Goal: Navigation & Orientation: Find specific page/section

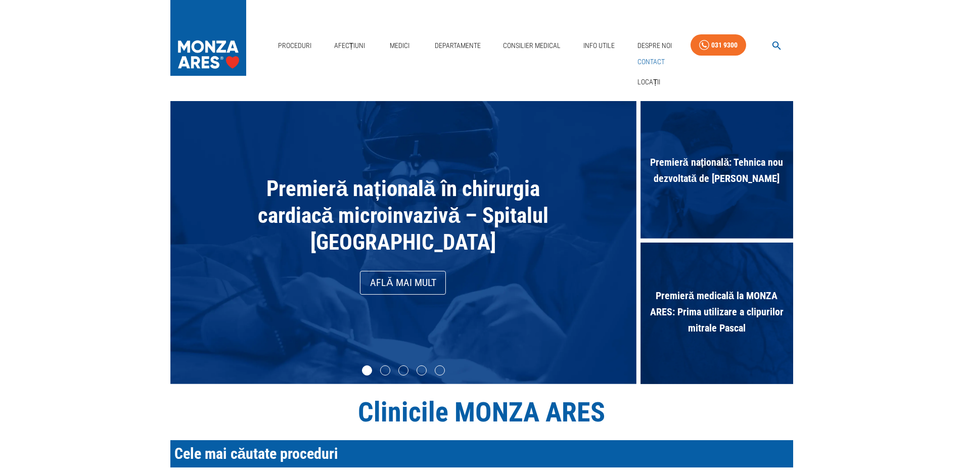
click at [645, 61] on link "Contact" at bounding box center [650, 62] width 31 height 17
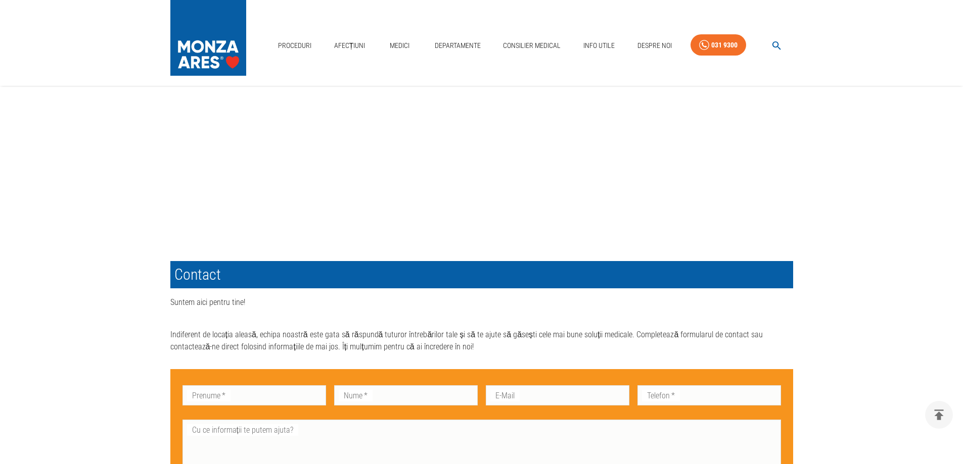
scroll to position [33, 0]
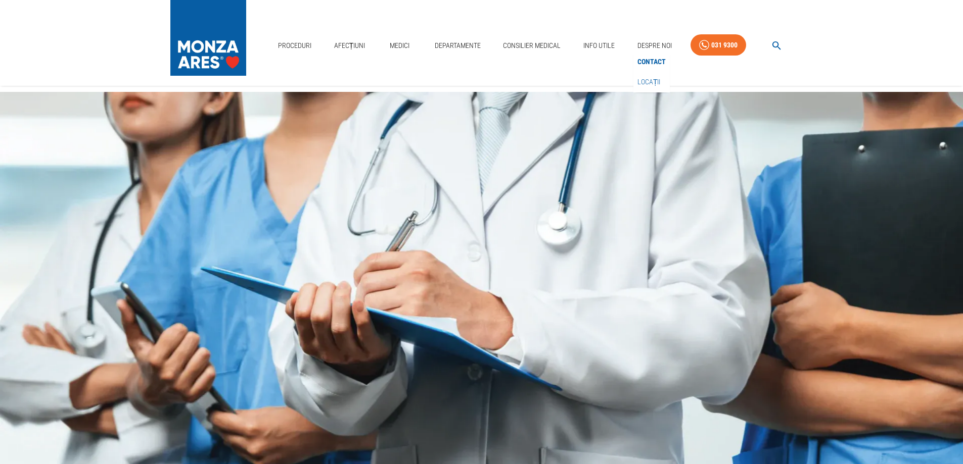
click at [649, 81] on link "Locații" at bounding box center [648, 82] width 27 height 17
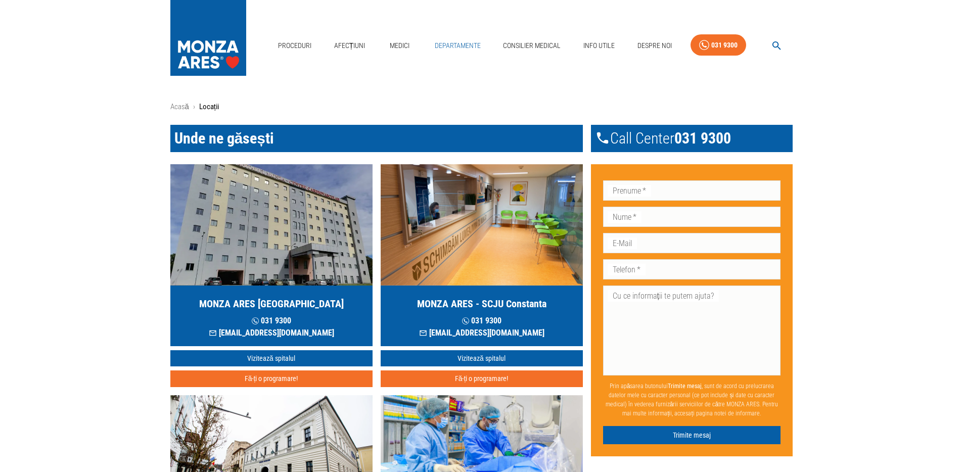
click at [453, 44] on link "Departamente" at bounding box center [458, 45] width 54 height 21
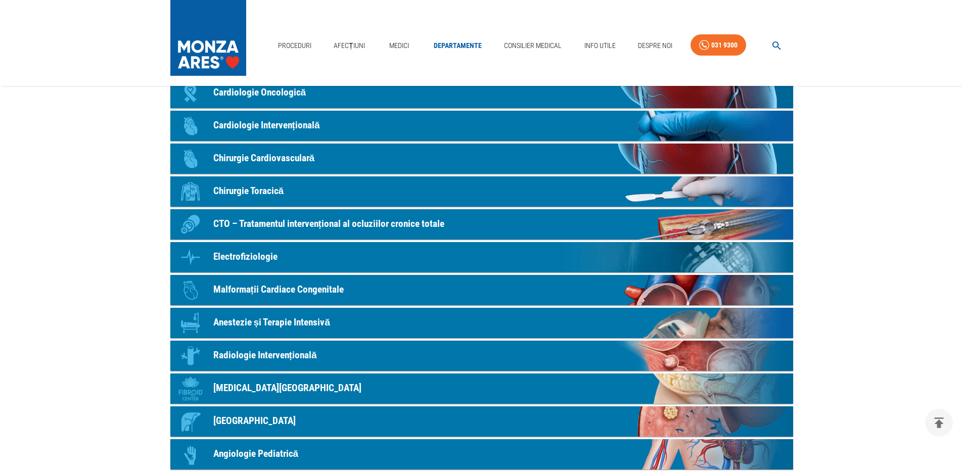
scroll to position [158, 0]
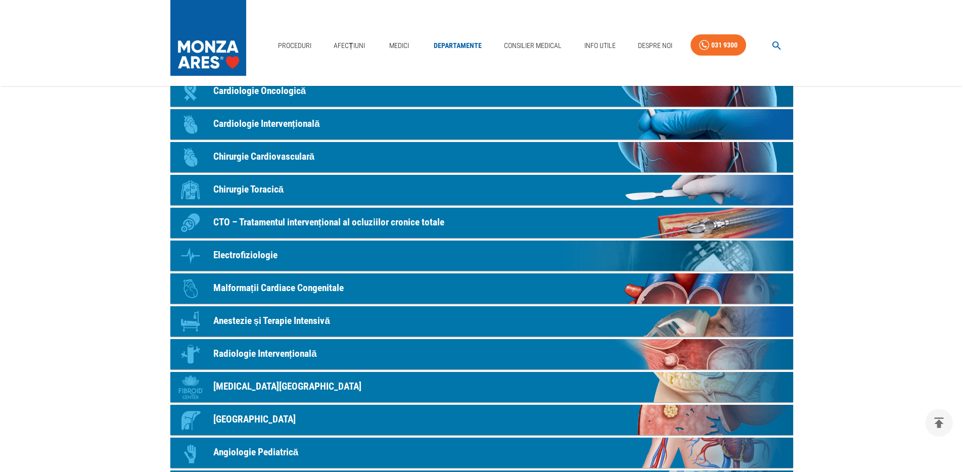
click at [295, 353] on p "Radiologie Intervențională" at bounding box center [265, 354] width 104 height 15
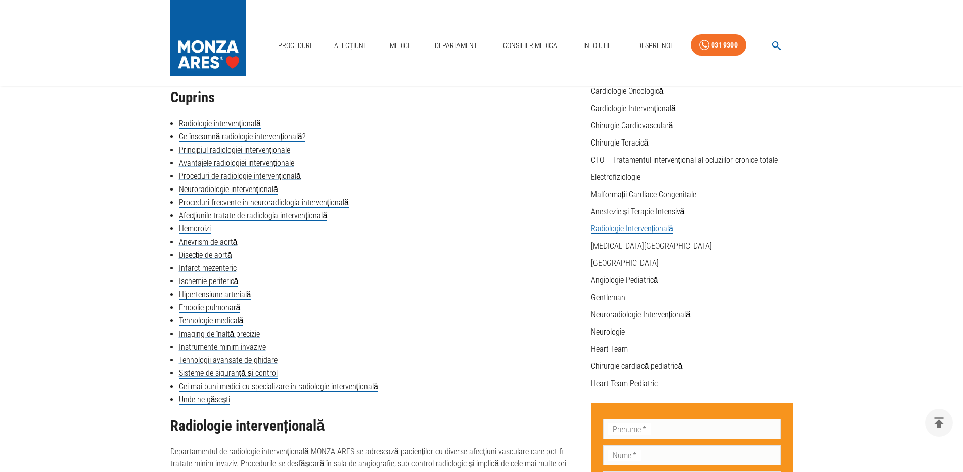
scroll to position [86, 0]
